Goal: Task Accomplishment & Management: Use online tool/utility

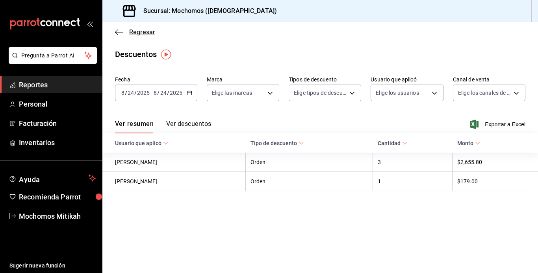
click at [117, 31] on icon "button" at bounding box center [119, 32] width 8 height 7
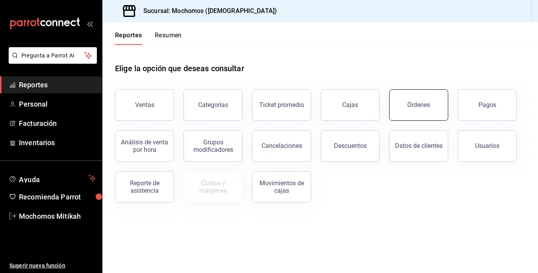
click at [409, 107] on div "Órdenes" at bounding box center [418, 104] width 23 height 7
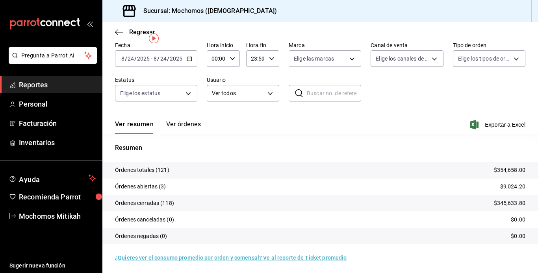
scroll to position [36, 0]
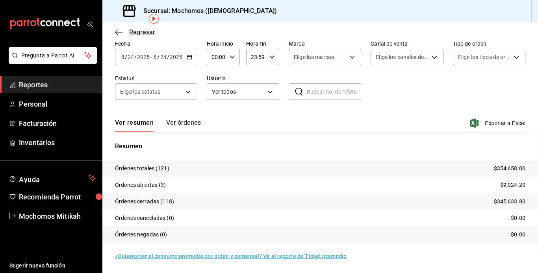
click at [117, 33] on icon "button" at bounding box center [119, 32] width 8 height 7
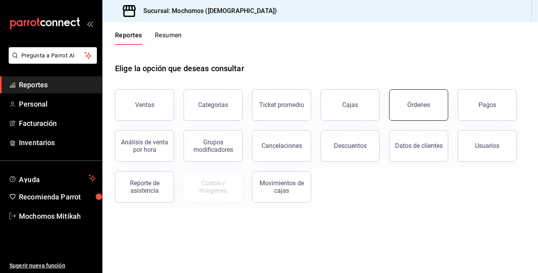
click at [396, 106] on button "Órdenes" at bounding box center [418, 104] width 59 height 31
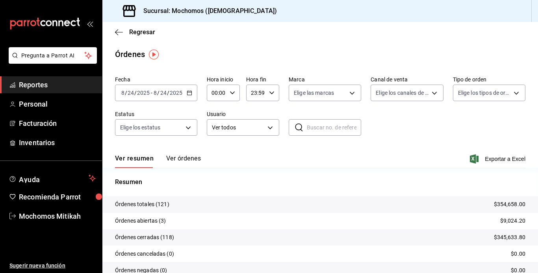
click at [234, 94] on icon "button" at bounding box center [232, 93] width 6 height 6
click at [216, 125] on span "04" at bounding box center [215, 125] width 4 height 6
type input "04:00"
click at [234, 91] on div at bounding box center [269, 136] width 538 height 273
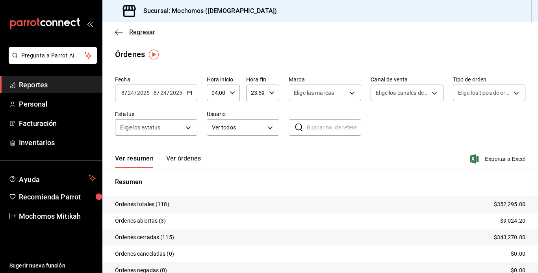
click at [123, 33] on span "Regresar" at bounding box center [135, 31] width 40 height 7
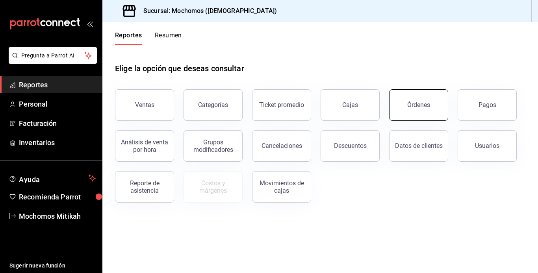
click at [404, 106] on button "Órdenes" at bounding box center [418, 104] width 59 height 31
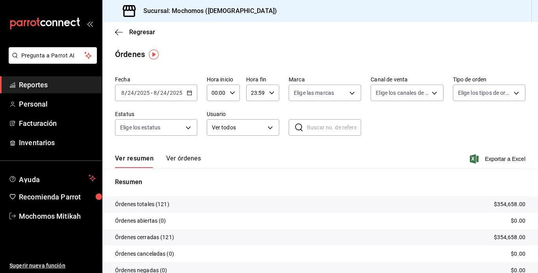
click at [230, 91] on icon "button" at bounding box center [232, 93] width 6 height 6
click at [215, 128] on span "04" at bounding box center [215, 129] width 4 height 6
type input "04:00"
click at [118, 31] on div at bounding box center [269, 136] width 538 height 273
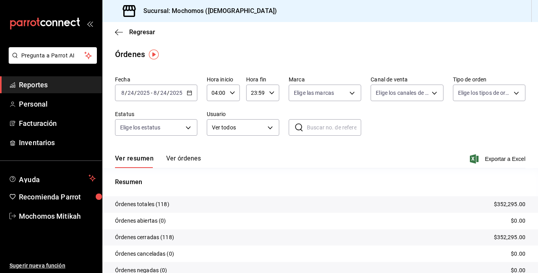
click at [118, 31] on icon "button" at bounding box center [119, 32] width 8 height 7
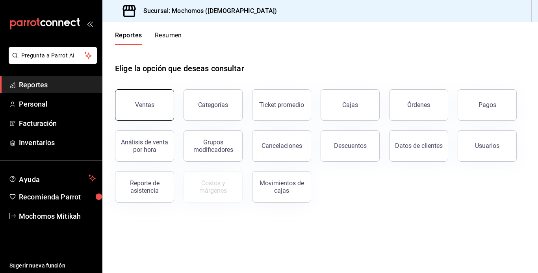
click at [153, 97] on button "Ventas" at bounding box center [144, 104] width 59 height 31
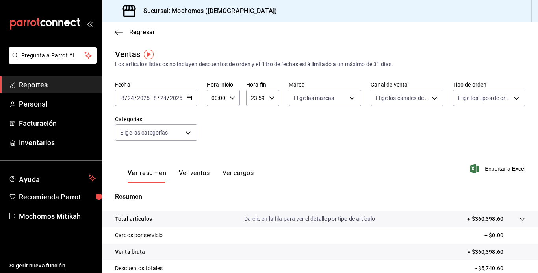
click at [232, 97] on icon "button" at bounding box center [232, 98] width 6 height 6
click at [215, 131] on span "04" at bounding box center [215, 131] width 4 height 6
type input "04:00"
click at [235, 94] on div at bounding box center [269, 136] width 538 height 273
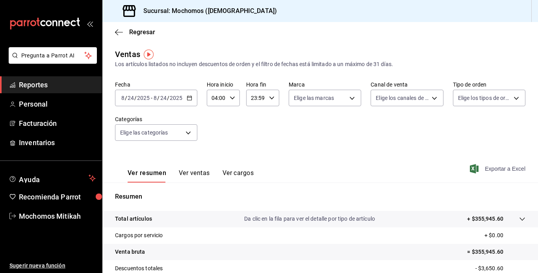
click at [472, 166] on icon "button" at bounding box center [474, 168] width 9 height 9
click at [118, 33] on icon "button" at bounding box center [119, 32] width 8 height 7
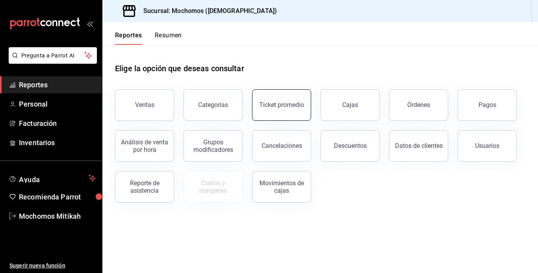
click at [293, 112] on button "Ticket promedio" at bounding box center [281, 104] width 59 height 31
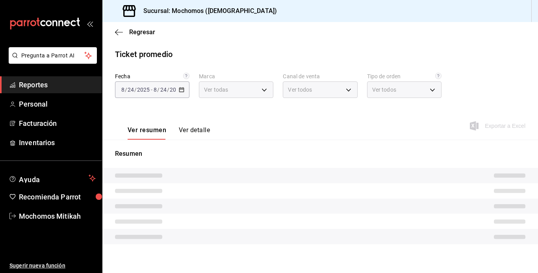
type input "d0e5f648-281b-433d-bf08-9501e0541b8c"
type input "PARROT,UBER_EATS,RAPPI,DIDI_FOOD,ONLINE"
type input "cc440b54-242b-418e-867f-ce57fb098104,EXTERNAL,95b7c8a9-84d2-4e3b-995f-2f2c21fa6…"
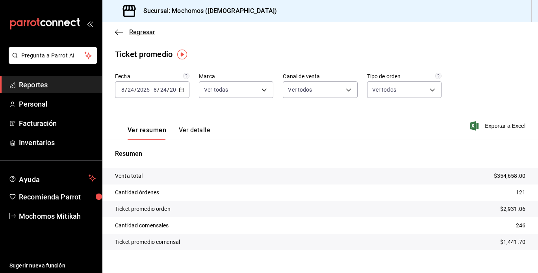
click at [119, 30] on icon "button" at bounding box center [119, 32] width 8 height 7
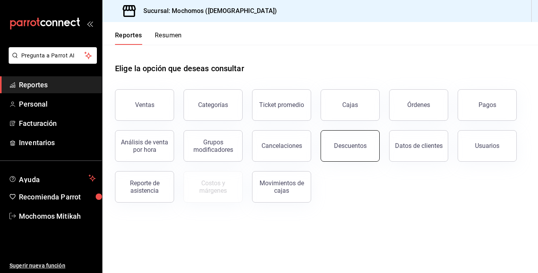
click at [346, 138] on button "Descuentos" at bounding box center [349, 145] width 59 height 31
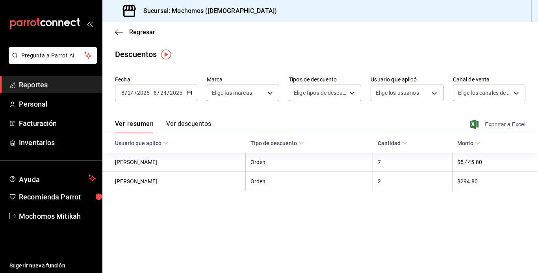
click at [503, 122] on span "Exportar a Excel" at bounding box center [498, 124] width 54 height 9
